Goal: Find specific page/section: Find specific page/section

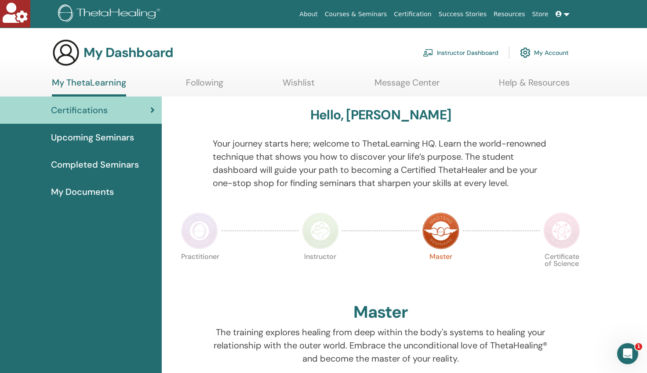
click at [464, 54] on link "Instructor Dashboard" at bounding box center [461, 52] width 76 height 19
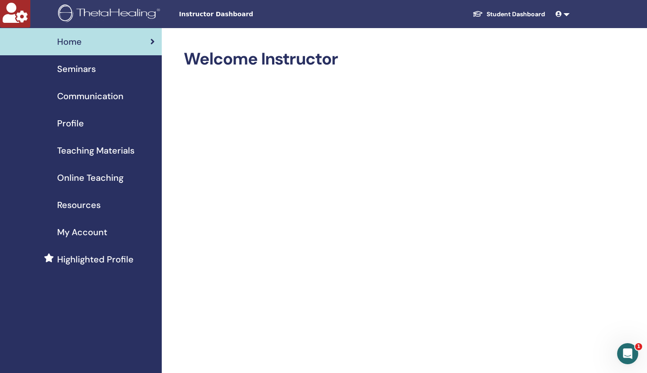
click at [75, 69] on span "Seminars" at bounding box center [76, 68] width 39 height 13
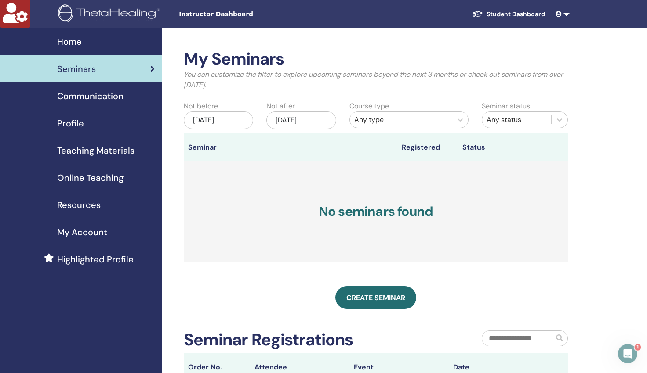
click at [240, 120] on div "May/13, 2025" at bounding box center [218, 121] width 69 height 18
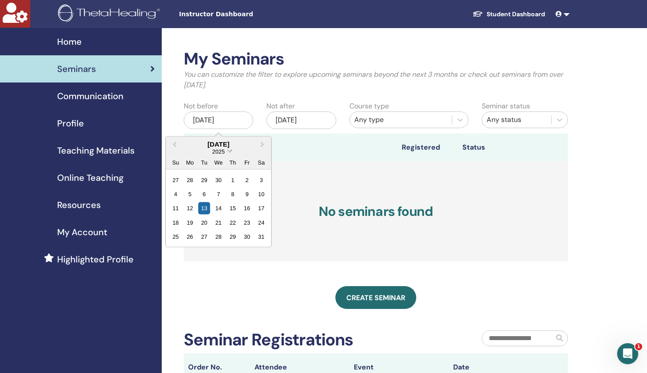
click at [230, 149] on span "Choose Date" at bounding box center [230, 150] width 6 height 6
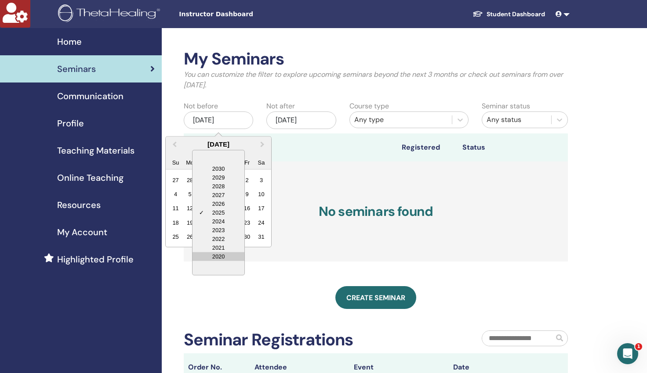
click at [214, 254] on div "2020" at bounding box center [218, 256] width 52 height 9
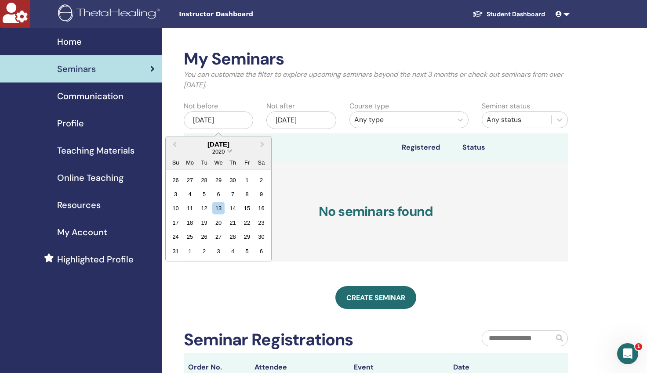
click at [229, 150] on span "Choose Date" at bounding box center [230, 150] width 6 height 6
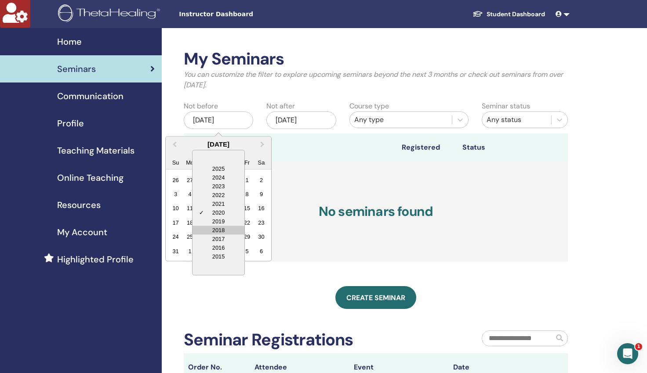
click at [222, 227] on div "2018" at bounding box center [218, 230] width 52 height 9
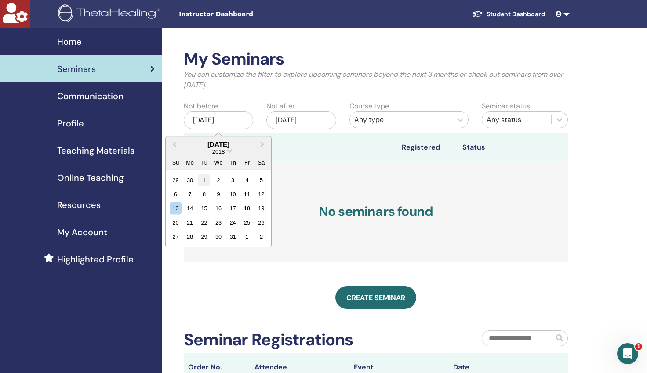
click at [204, 176] on div "1" at bounding box center [204, 180] width 12 height 12
